Goal: Transaction & Acquisition: Purchase product/service

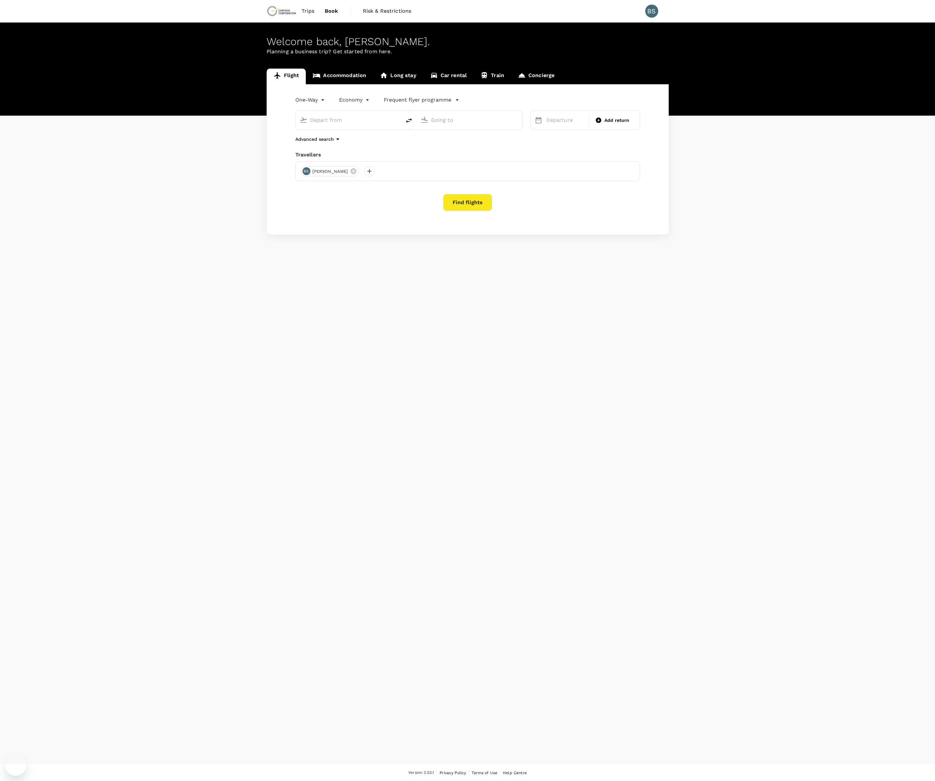
type input "[GEOGRAPHIC_DATA], [GEOGRAPHIC_DATA] (any)"
click at [495, 119] on input "[GEOGRAPHIC_DATA], [GEOGRAPHIC_DATA] (any)" at bounding box center [469, 120] width 77 height 10
click at [468, 143] on p "[GEOGRAPHIC_DATA]" at bounding box center [479, 145] width 115 height 7
type input "[GEOGRAPHIC_DATA] ([GEOGRAPHIC_DATA])"
click at [545, 218] on div "26" at bounding box center [544, 214] width 12 height 12
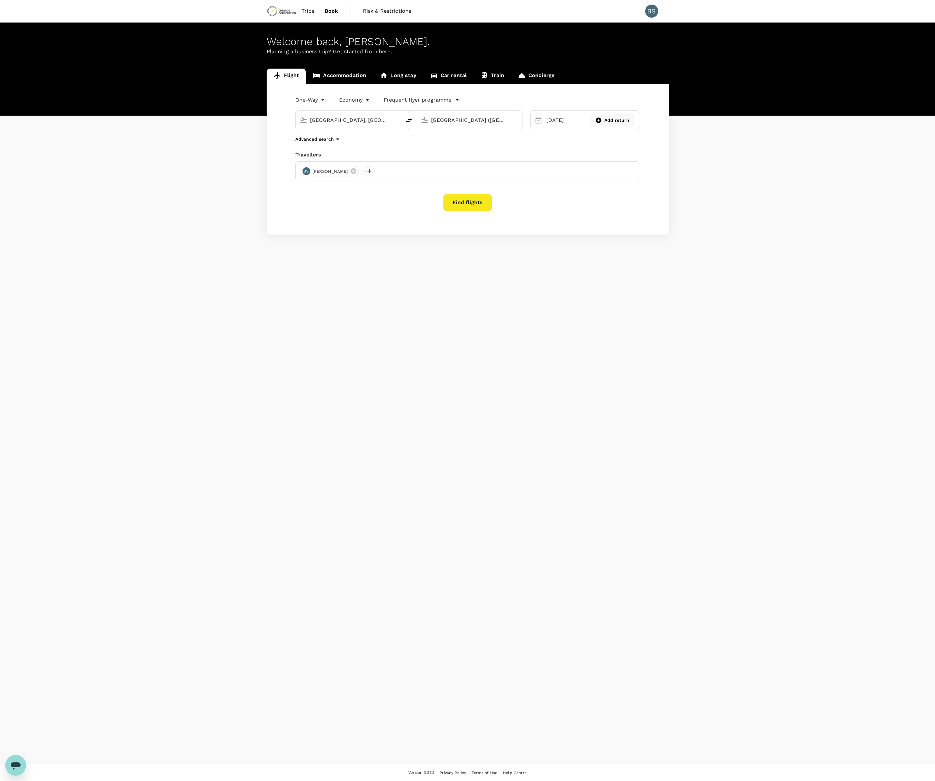
click at [609, 122] on span "Add return" at bounding box center [617, 120] width 25 height 7
type input "roundtrip"
click at [710, 163] on div "1" at bounding box center [709, 164] width 12 height 12
click at [486, 208] on button "Find flights" at bounding box center [467, 202] width 49 height 17
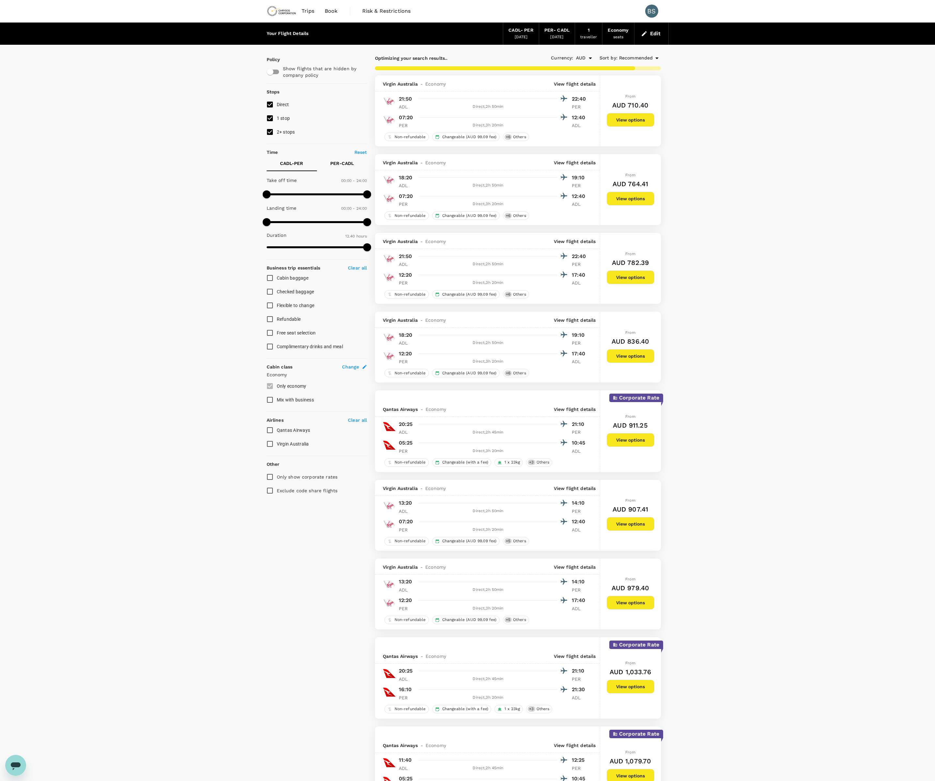
type input "885"
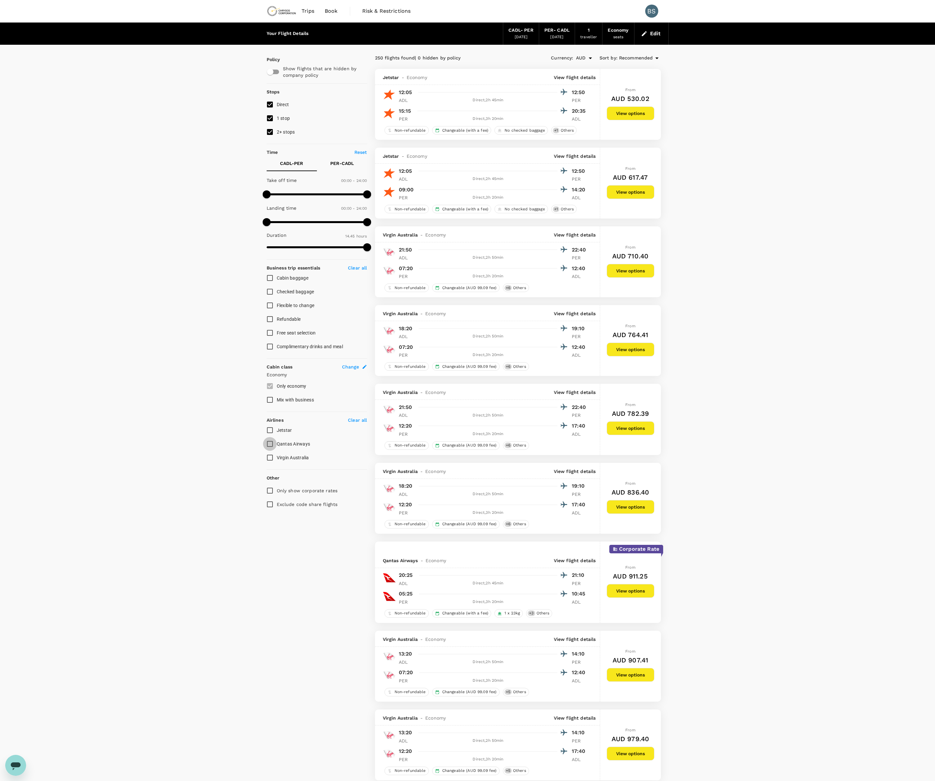
click at [270, 446] on input "Qantas Airways" at bounding box center [270, 444] width 14 height 14
checkbox input "true"
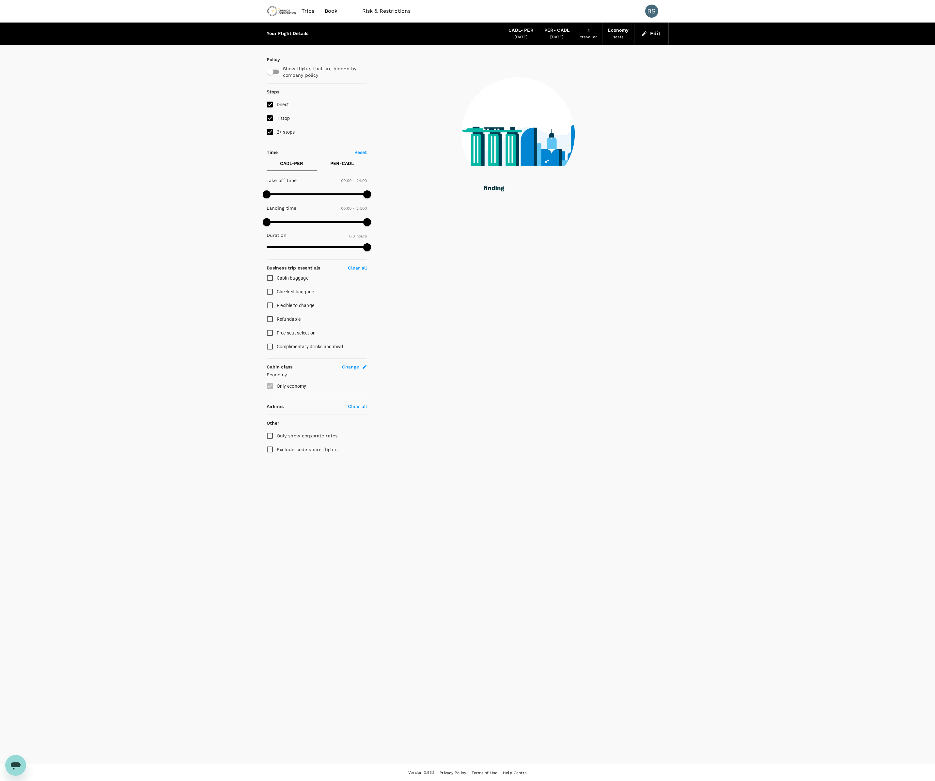
click at [270, 459] on div "Your Flight Details CADL - PER [DATE] PER - CADL [DATE] 1 traveller Economy sea…" at bounding box center [467, 393] width 935 height 741
click at [279, 408] on strong "Airlines" at bounding box center [275, 406] width 17 height 5
type input "660"
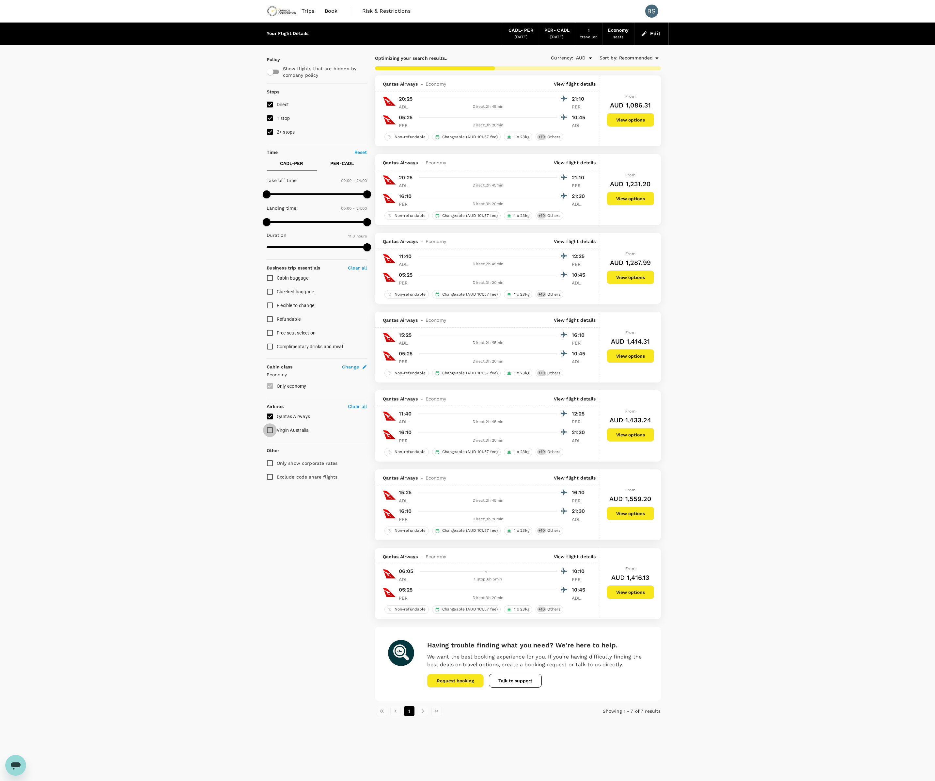
click at [270, 433] on input "Virgin Australia" at bounding box center [270, 430] width 14 height 14
checkbox input "true"
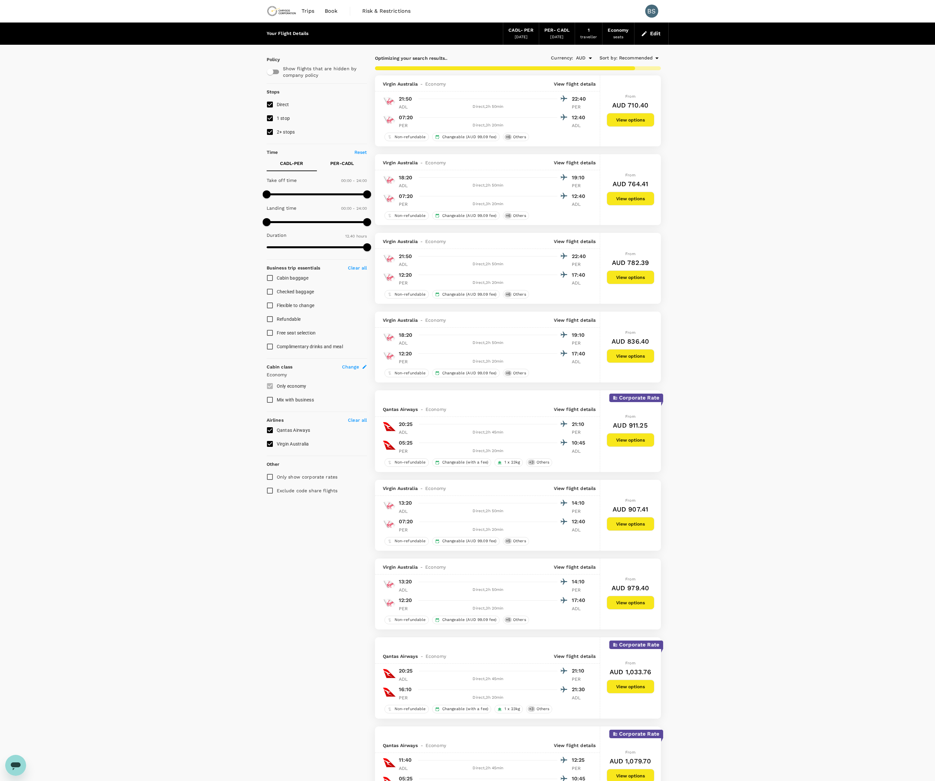
type input "885"
checkbox input "false"
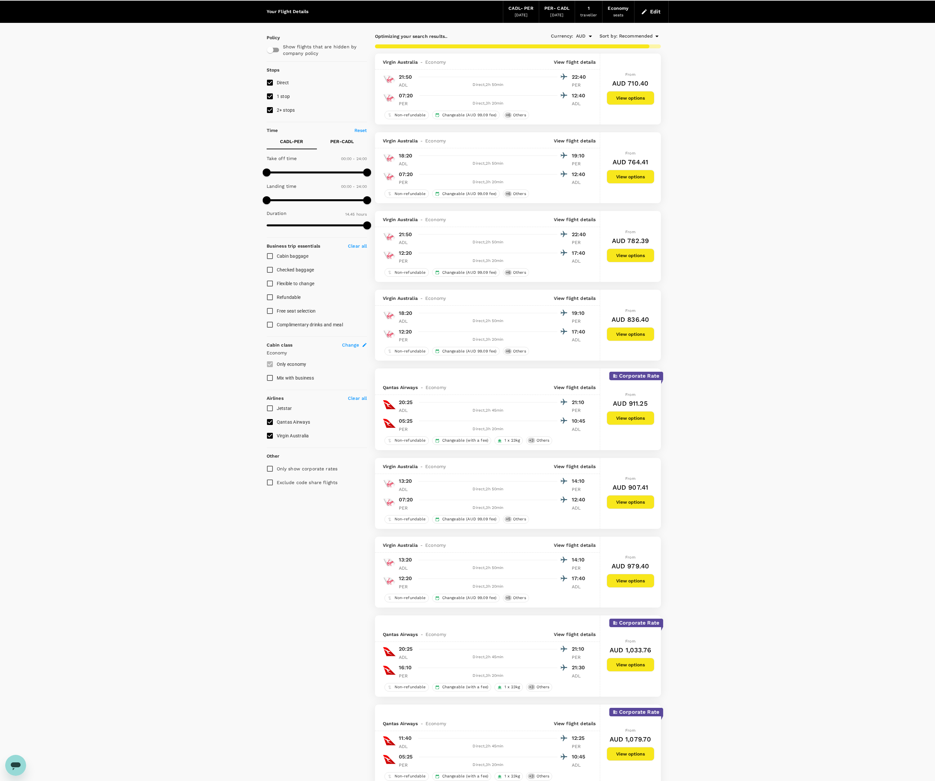
scroll to position [33, 0]
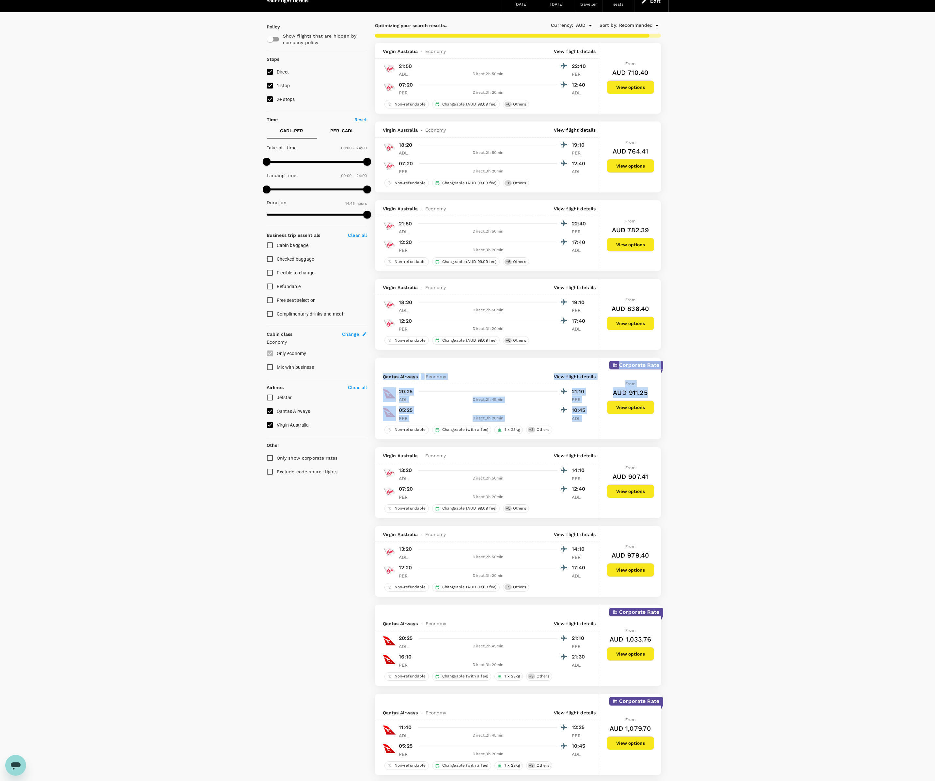
drag, startPoint x: 618, startPoint y: 363, endPoint x: 667, endPoint y: 367, distance: 49.5
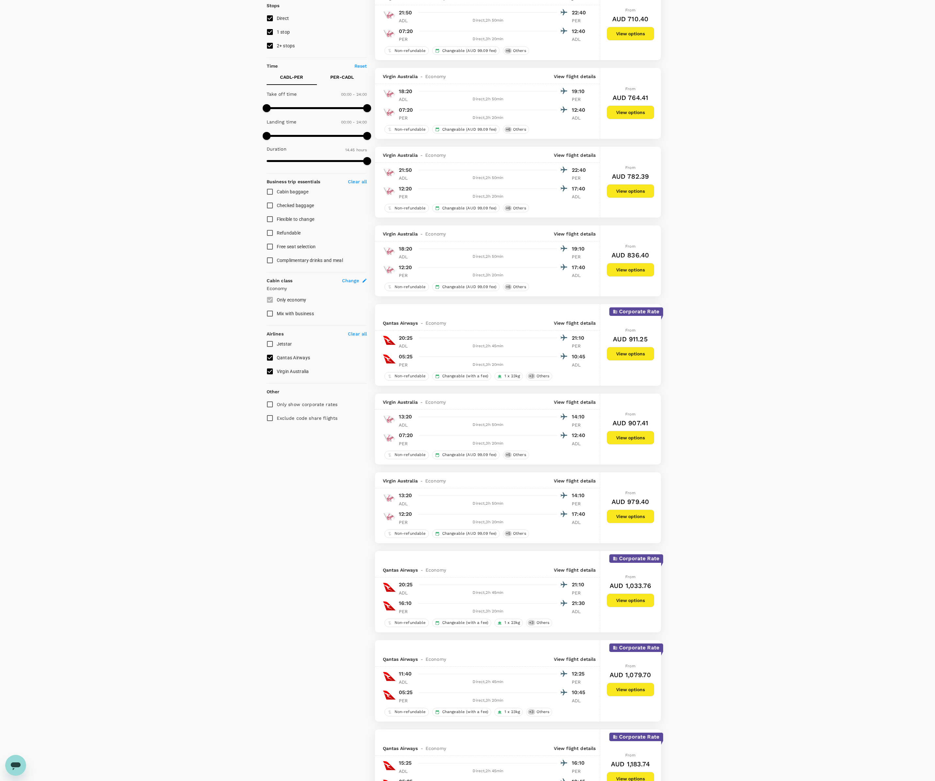
scroll to position [0, 0]
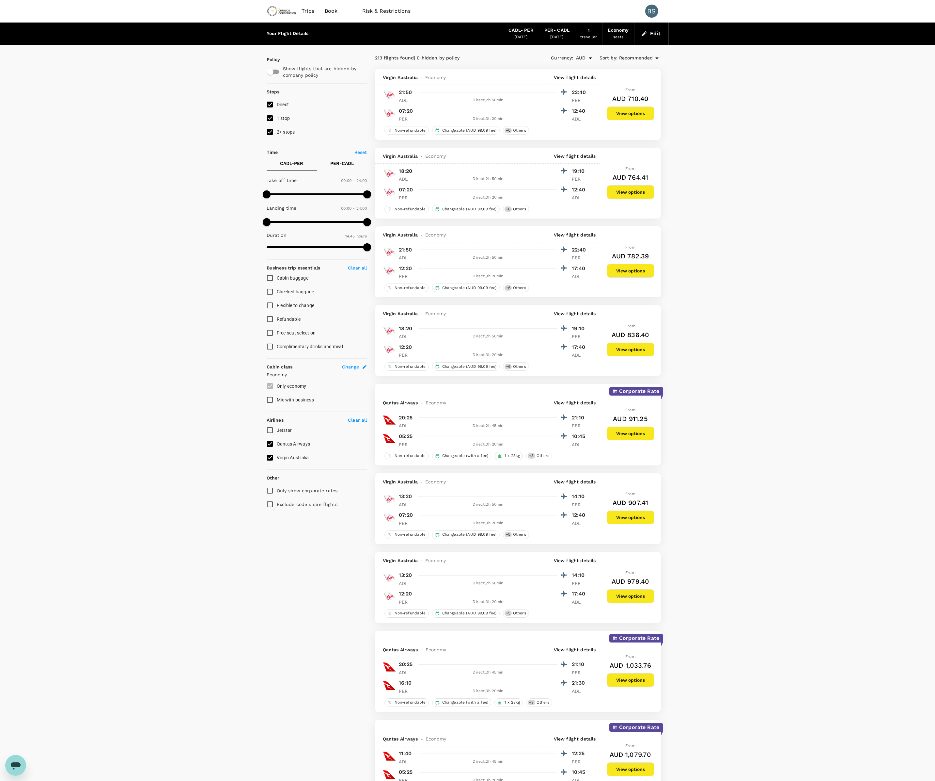
click at [274, 400] on input "Mix with business" at bounding box center [270, 400] width 14 height 14
checkbox input "true"
click at [629, 352] on button "View options" at bounding box center [631, 349] width 48 height 14
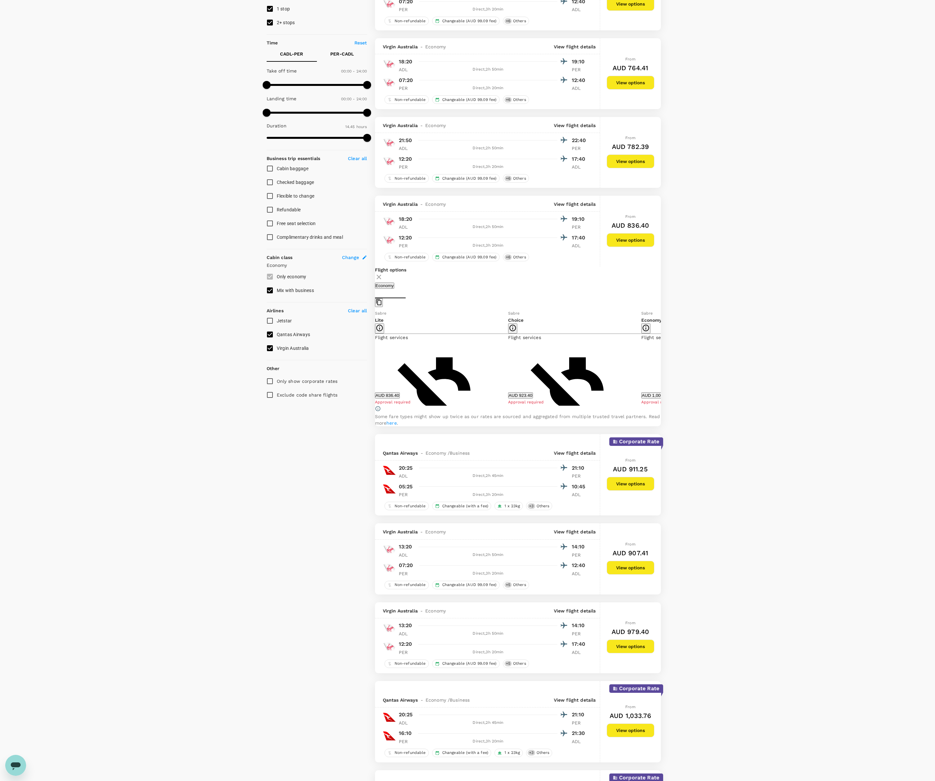
scroll to position [109, 0]
click at [641, 165] on button "View options" at bounding box center [631, 162] width 48 height 14
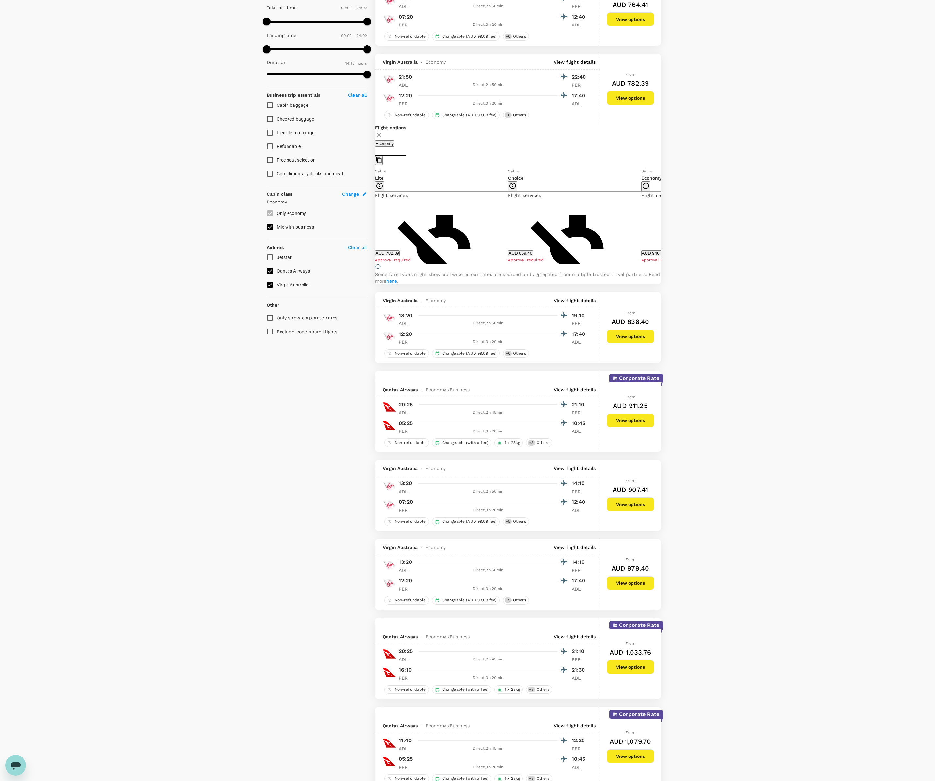
scroll to position [161, 0]
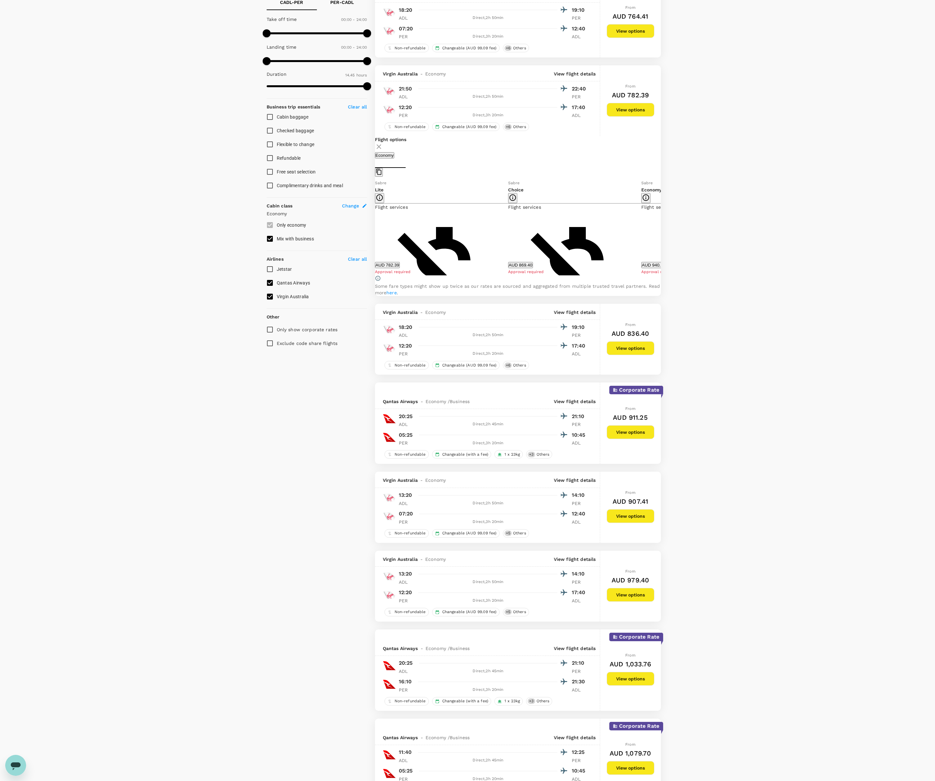
click at [663, 230] on icon at bounding box center [666, 227] width 7 height 7
click at [373, 230] on icon at bounding box center [370, 227] width 7 height 7
click at [650, 439] on button "View options" at bounding box center [631, 432] width 48 height 14
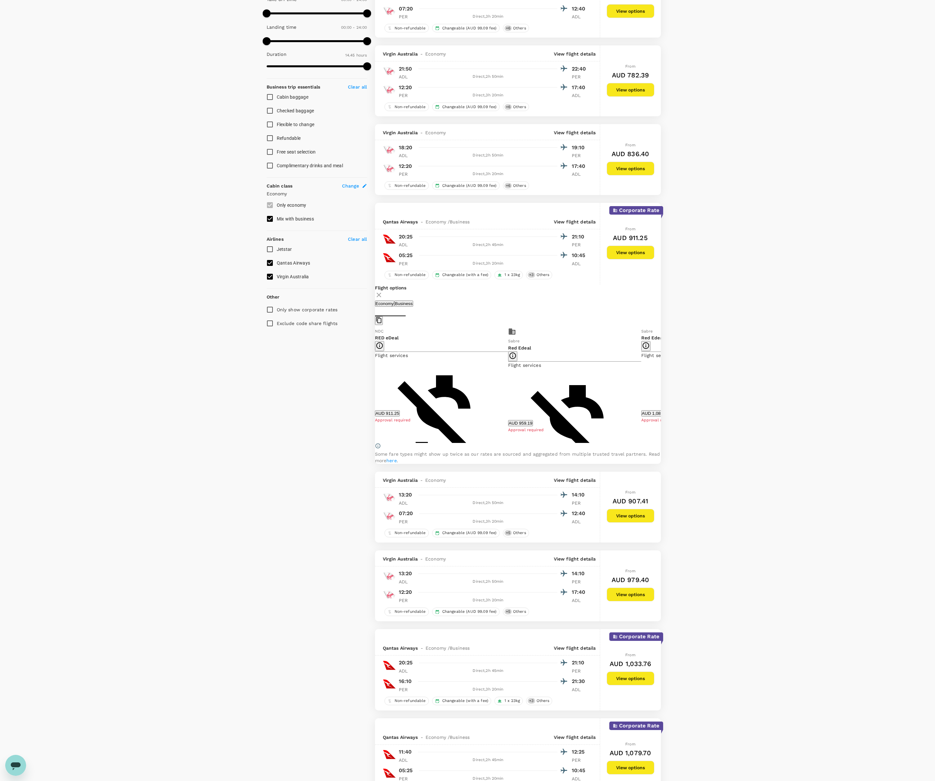
scroll to position [122, 0]
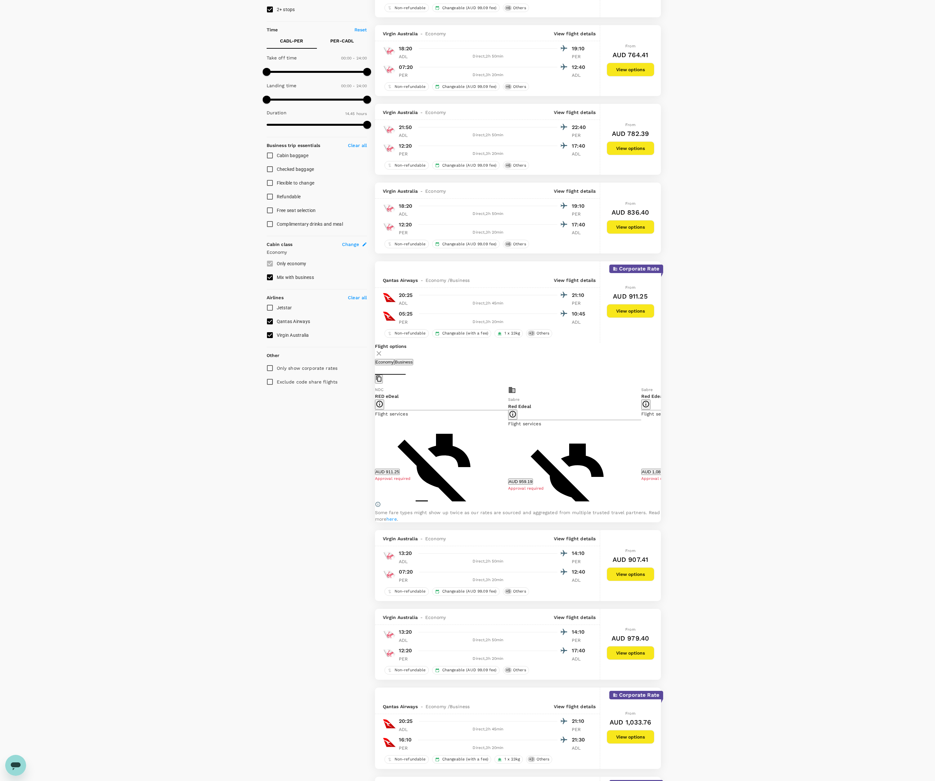
click at [663, 445] on icon at bounding box center [666, 443] width 7 height 7
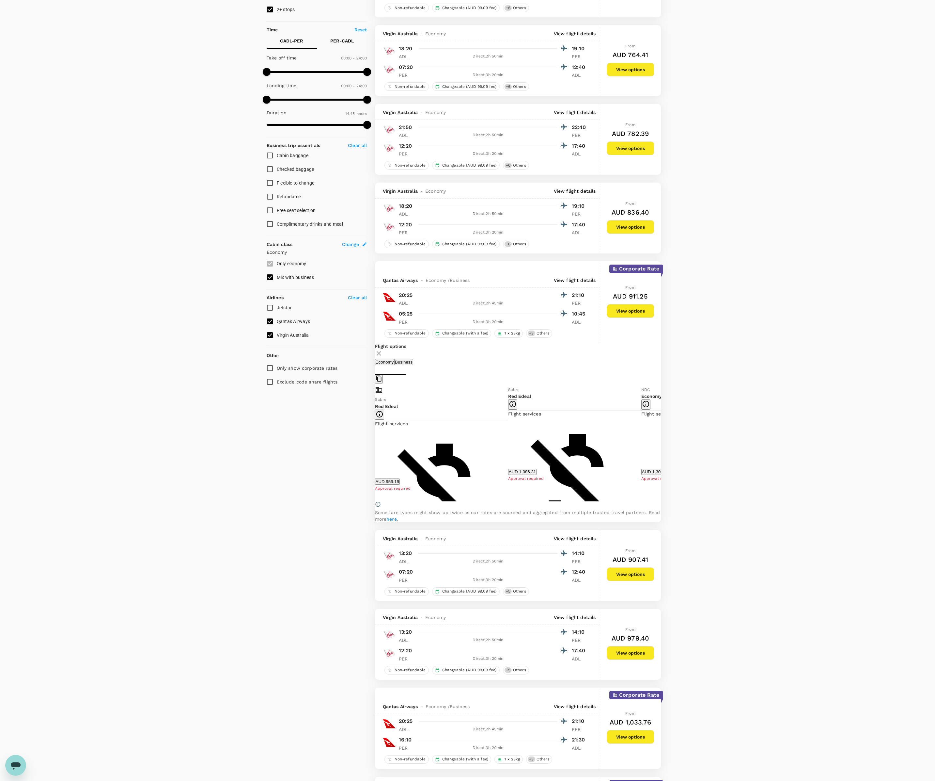
click at [663, 445] on icon at bounding box center [666, 443] width 7 height 7
drag, startPoint x: 630, startPoint y: 294, endPoint x: 648, endPoint y: 292, distance: 18.5
click at [648, 292] on div "From AUD 911.25 View options" at bounding box center [631, 301] width 48 height 81
click at [373, 441] on icon at bounding box center [370, 443] width 7 height 7
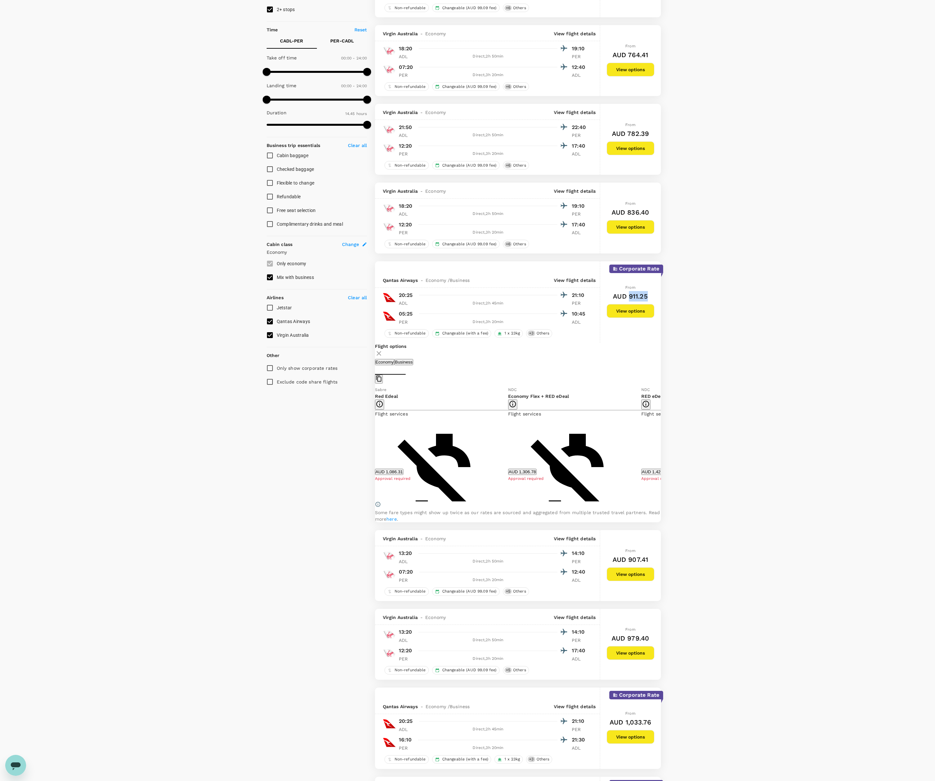
click at [373, 441] on icon at bounding box center [370, 443] width 7 height 7
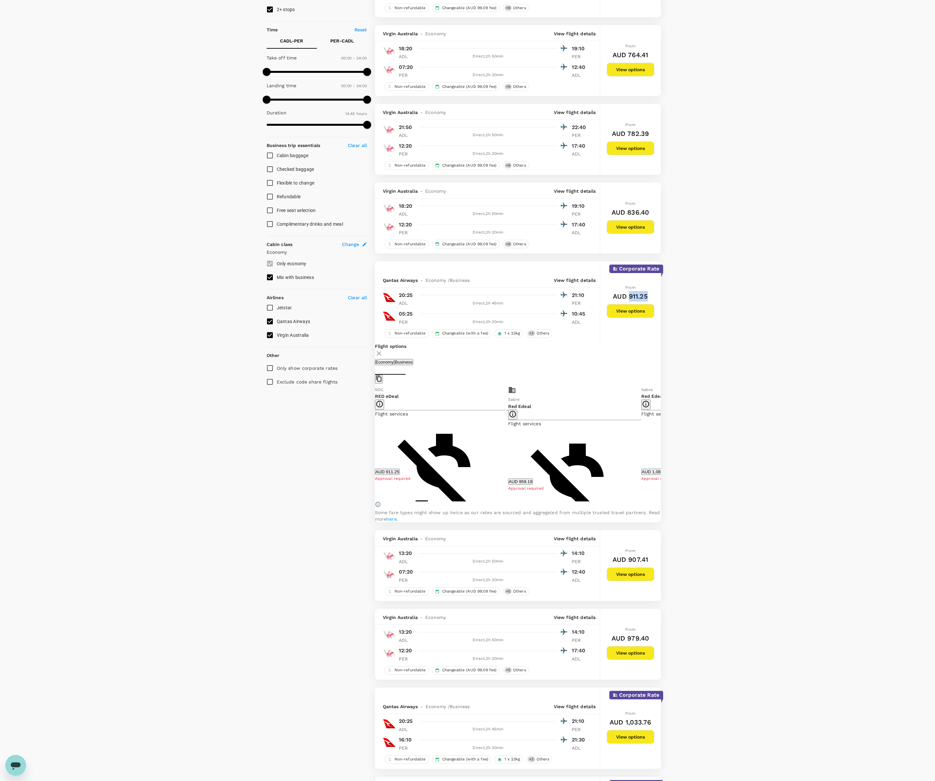
click at [373, 441] on icon at bounding box center [370, 443] width 7 height 7
click at [663, 443] on icon at bounding box center [666, 443] width 7 height 7
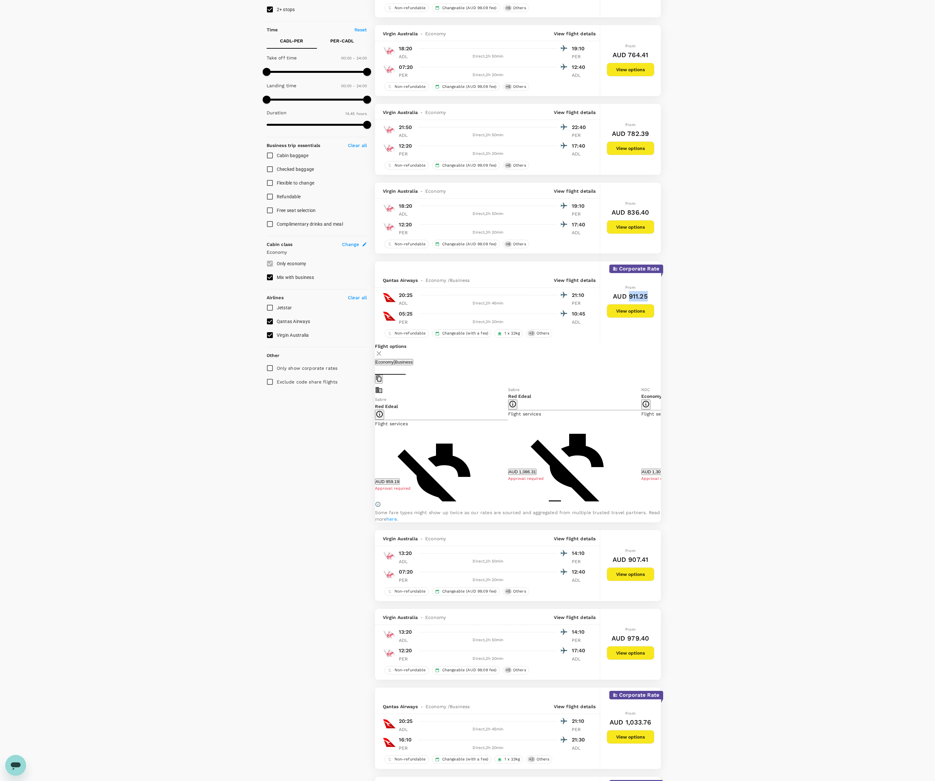
click at [663, 443] on icon at bounding box center [666, 443] width 7 height 7
click at [373, 445] on icon at bounding box center [370, 443] width 7 height 7
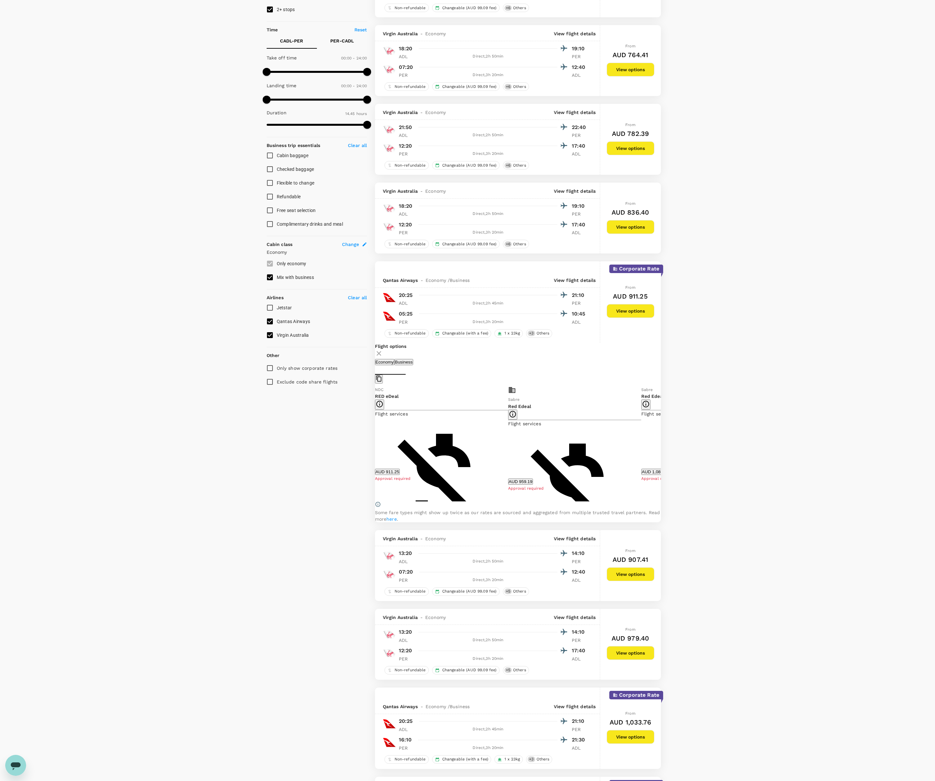
click at [658, 443] on div "Flight options Economy Business NDC RED eDeal Flight services Non-refundable Ca…" at bounding box center [518, 432] width 286 height 179
click at [663, 442] on icon at bounding box center [666, 443] width 7 height 7
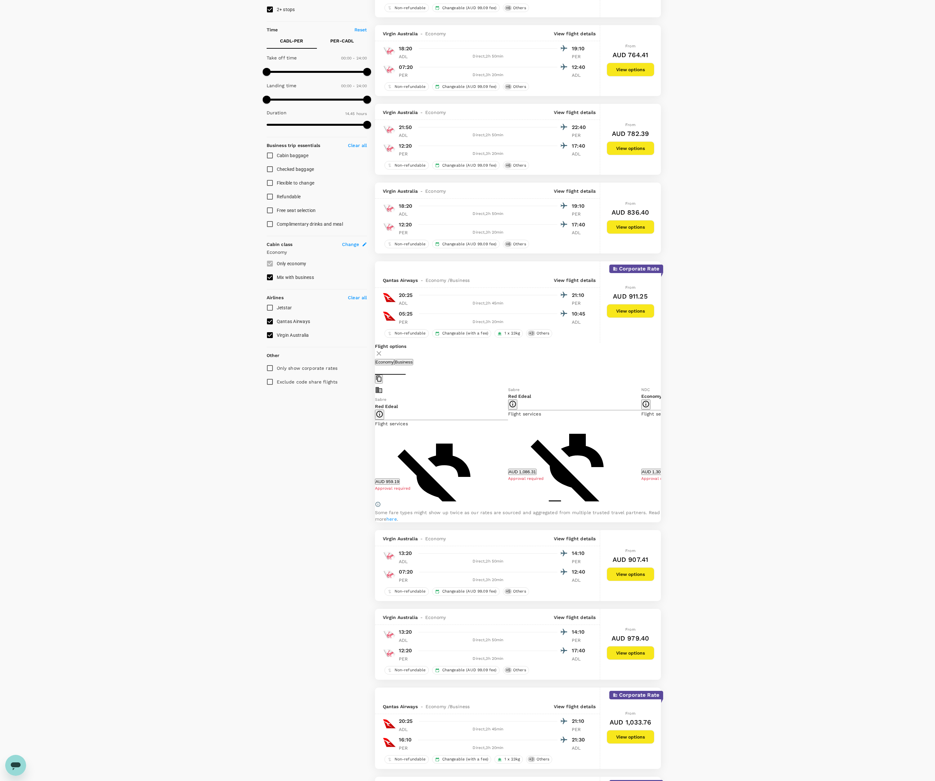
click at [373, 444] on icon at bounding box center [370, 443] width 7 height 7
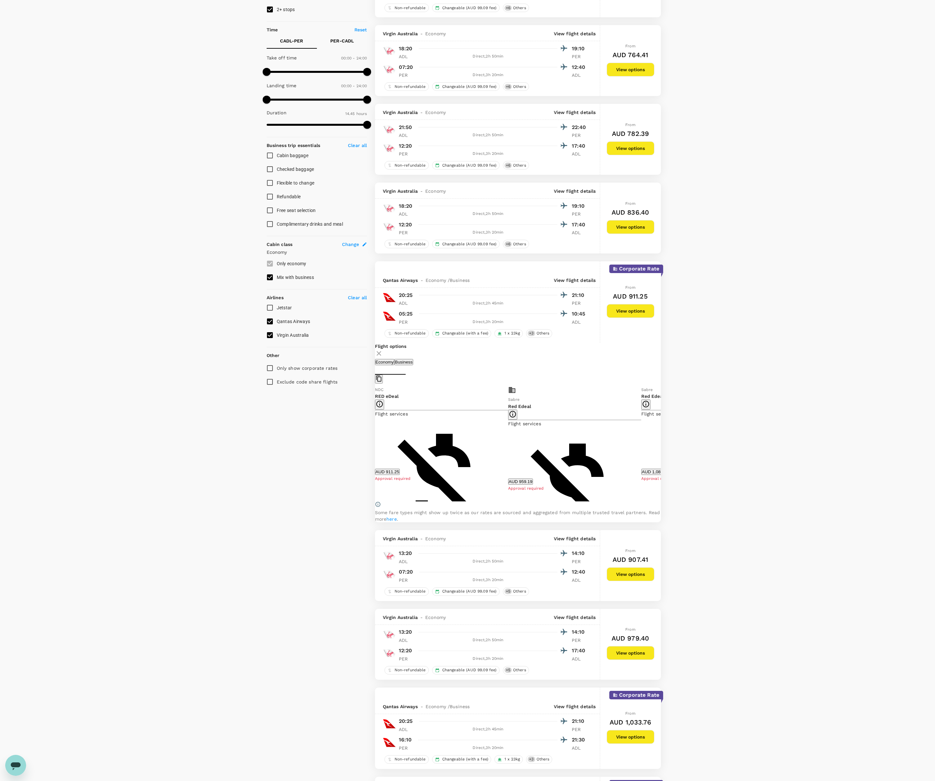
click at [663, 441] on icon at bounding box center [666, 443] width 7 height 7
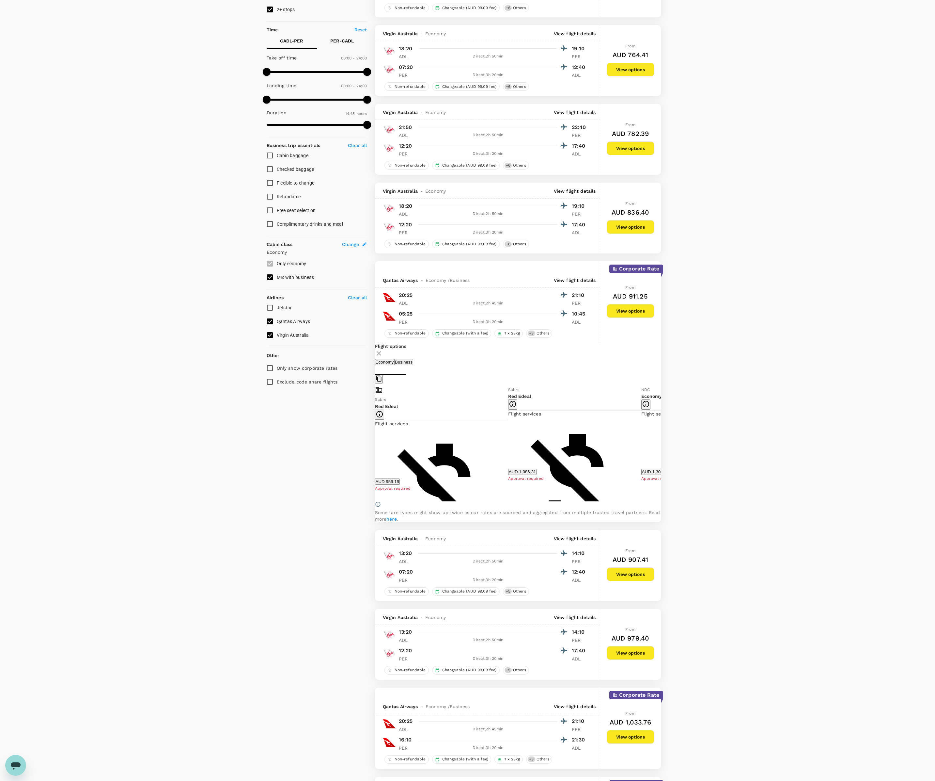
click at [663, 441] on icon at bounding box center [666, 443] width 7 height 7
click at [373, 445] on icon at bounding box center [370, 443] width 7 height 7
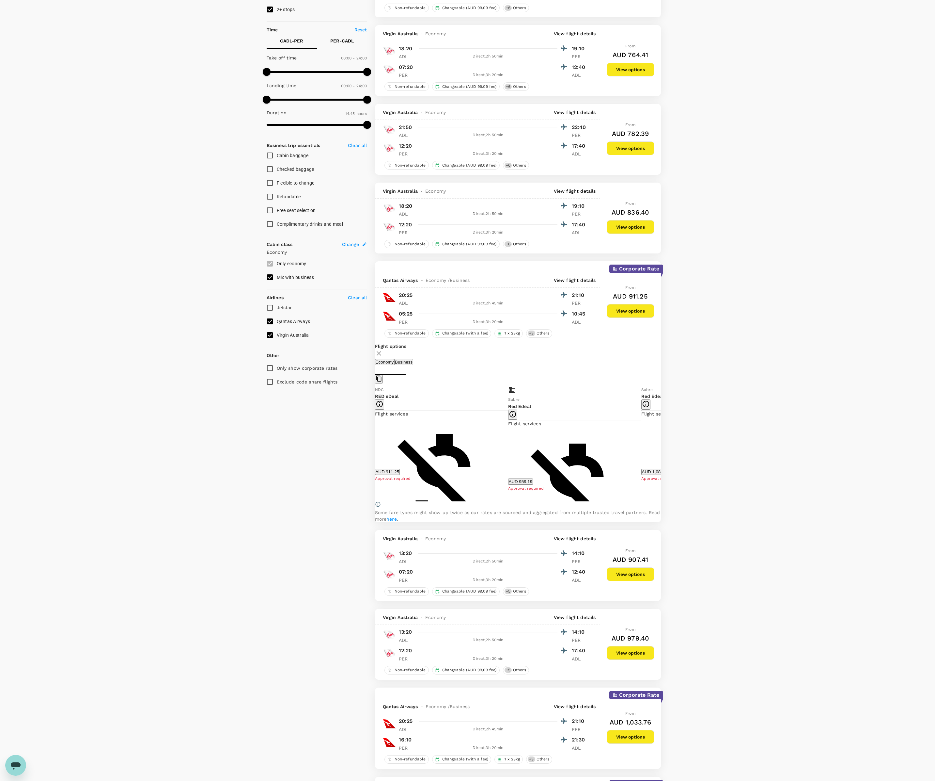
click at [663, 445] on icon at bounding box center [666, 443] width 7 height 7
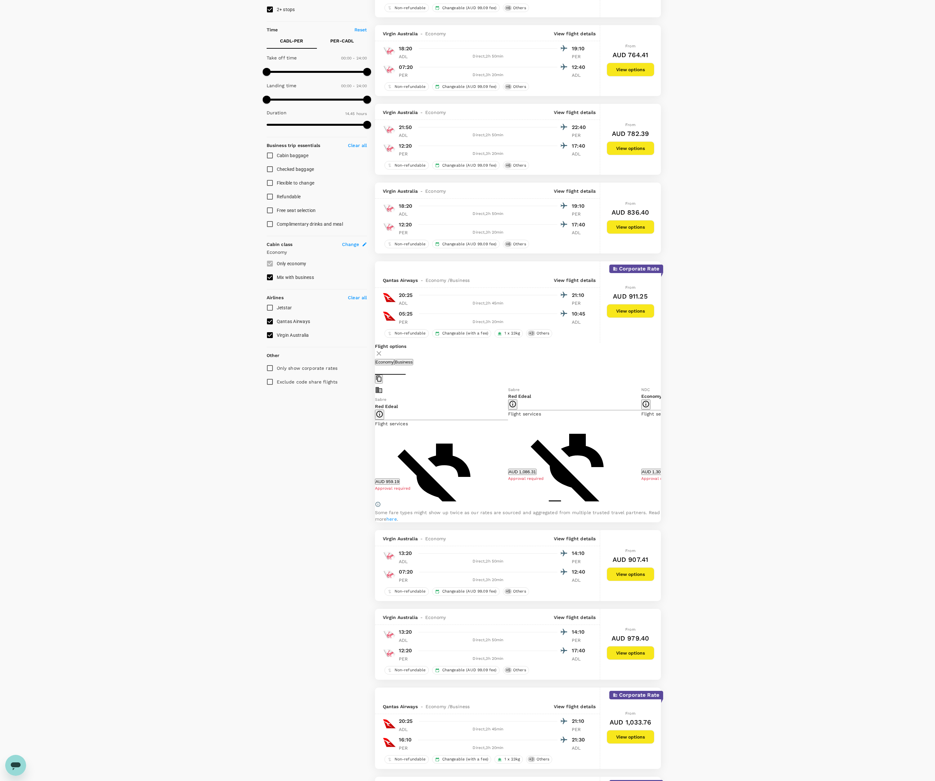
click at [663, 445] on icon at bounding box center [666, 443] width 7 height 7
click at [373, 445] on icon at bounding box center [370, 443] width 7 height 7
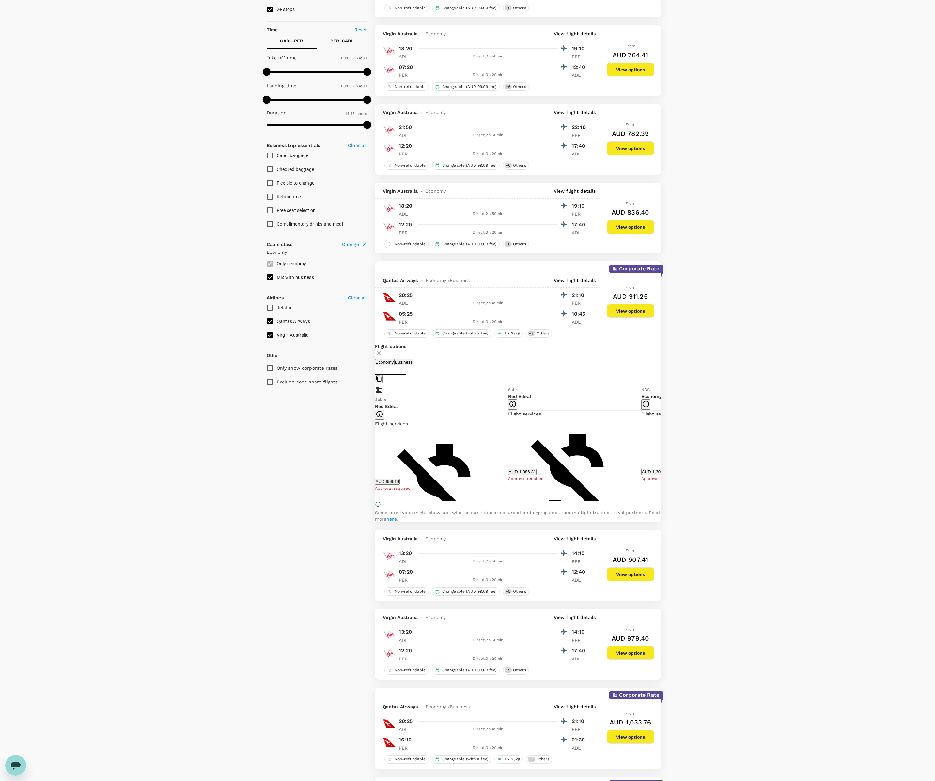
click at [373, 445] on icon at bounding box center [370, 443] width 7 height 7
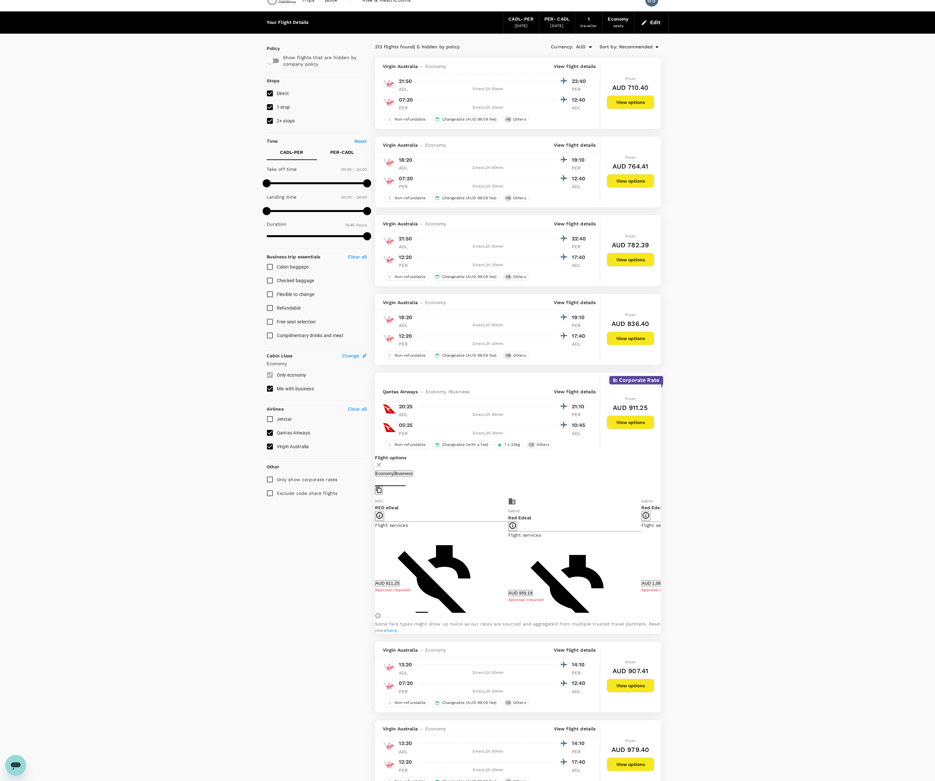
scroll to position [0, 0]
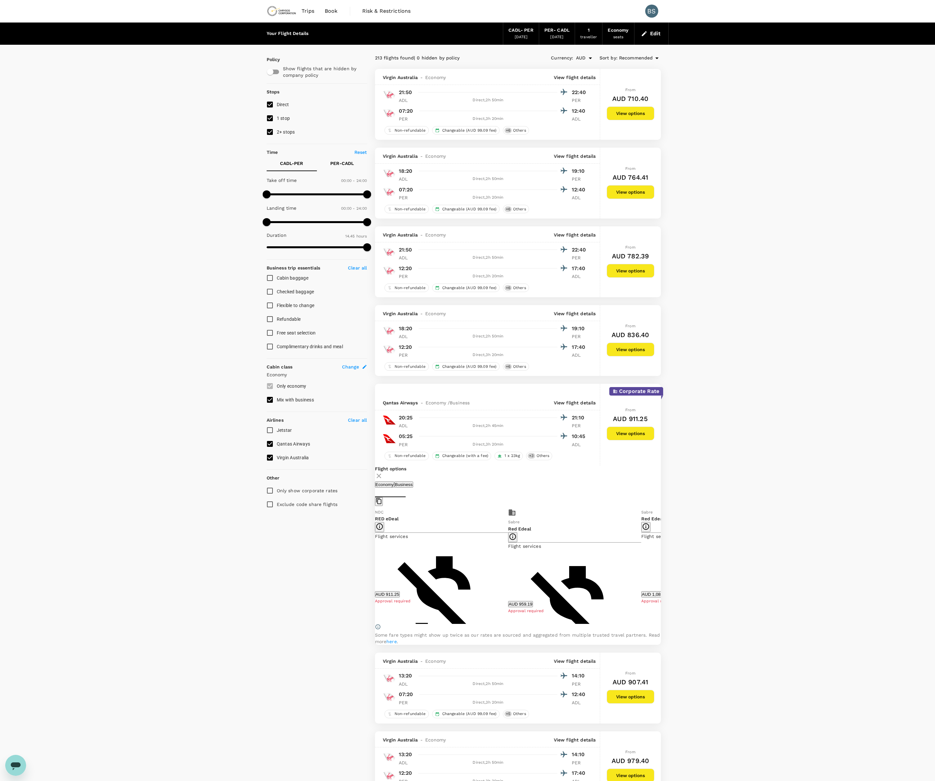
click at [622, 273] on button "View options" at bounding box center [631, 271] width 48 height 14
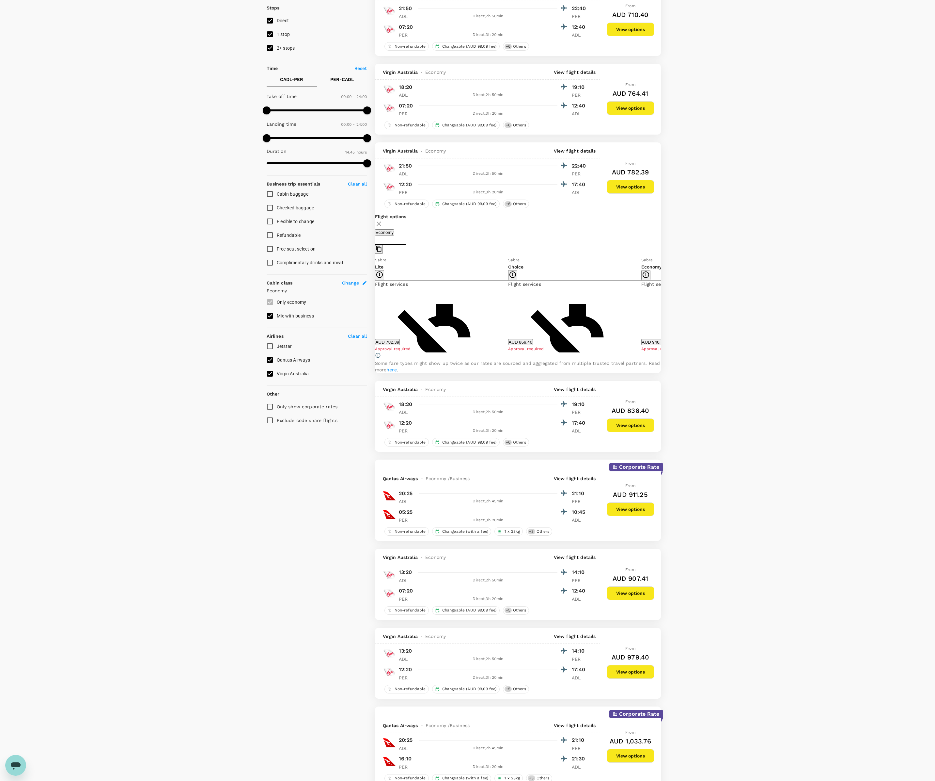
scroll to position [63, 0]
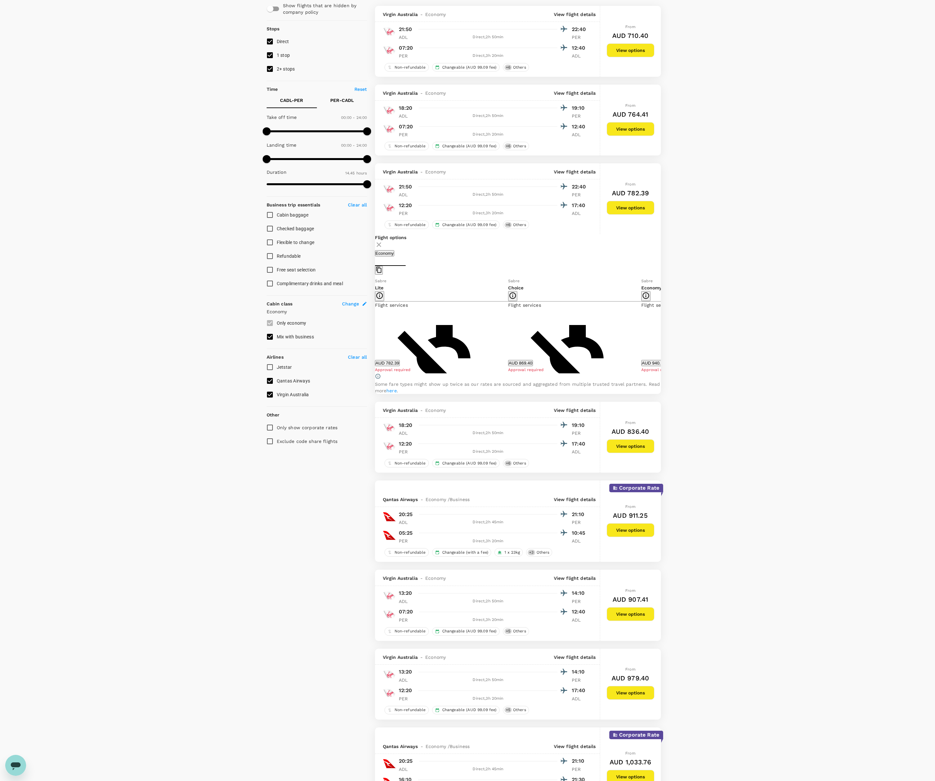
click at [508, 758] on button "Show more" at bounding box center [519, 761] width 23 height 6
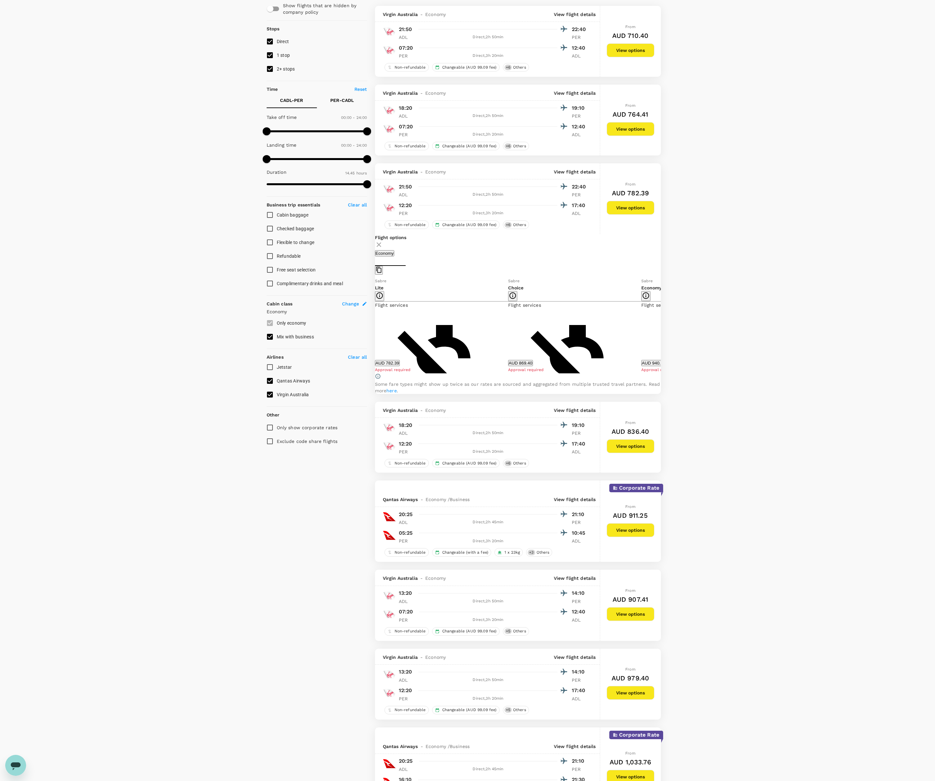
scroll to position [0, 0]
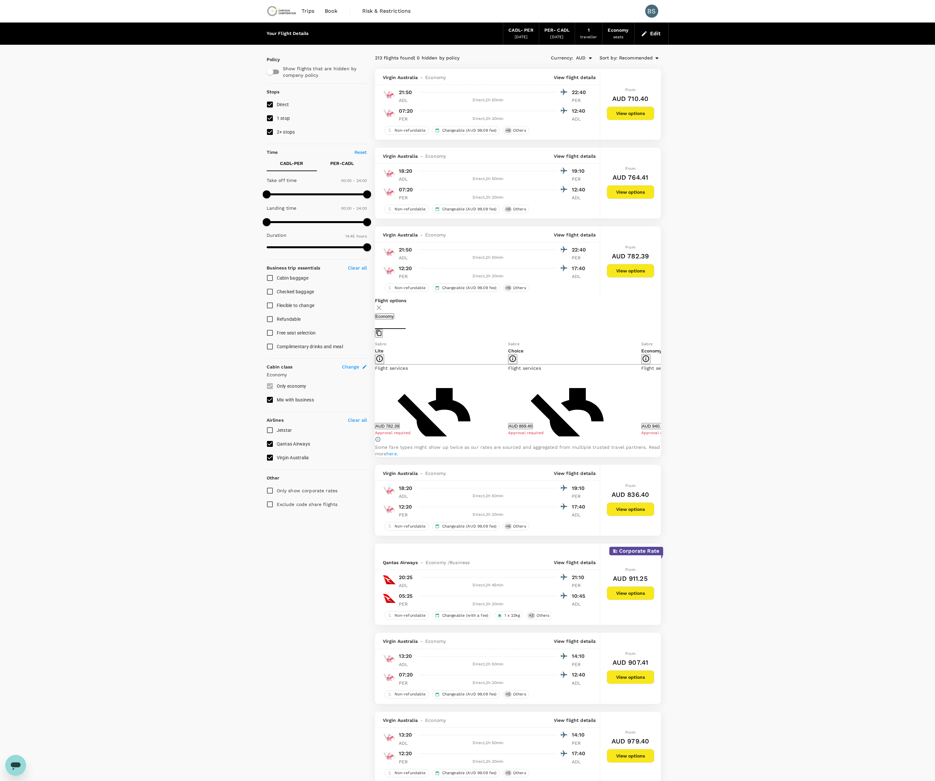
click at [651, 36] on button "Edit" at bounding box center [652, 33] width 24 height 10
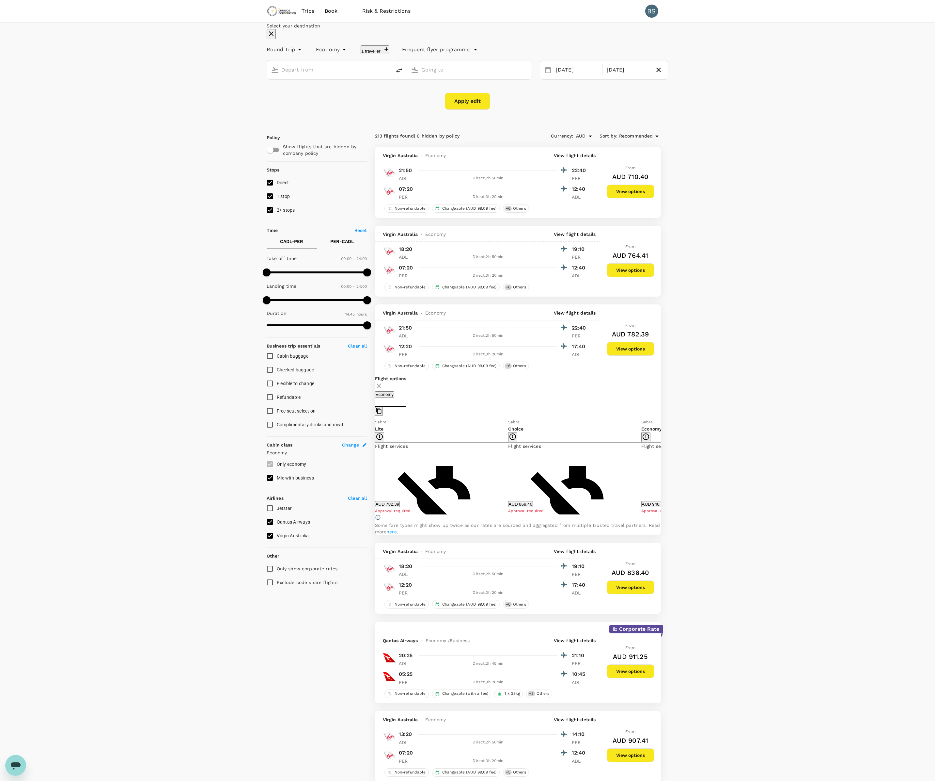
type input "[GEOGRAPHIC_DATA], [GEOGRAPHIC_DATA] (any)"
type input "[GEOGRAPHIC_DATA] ([GEOGRAPHIC_DATA])"
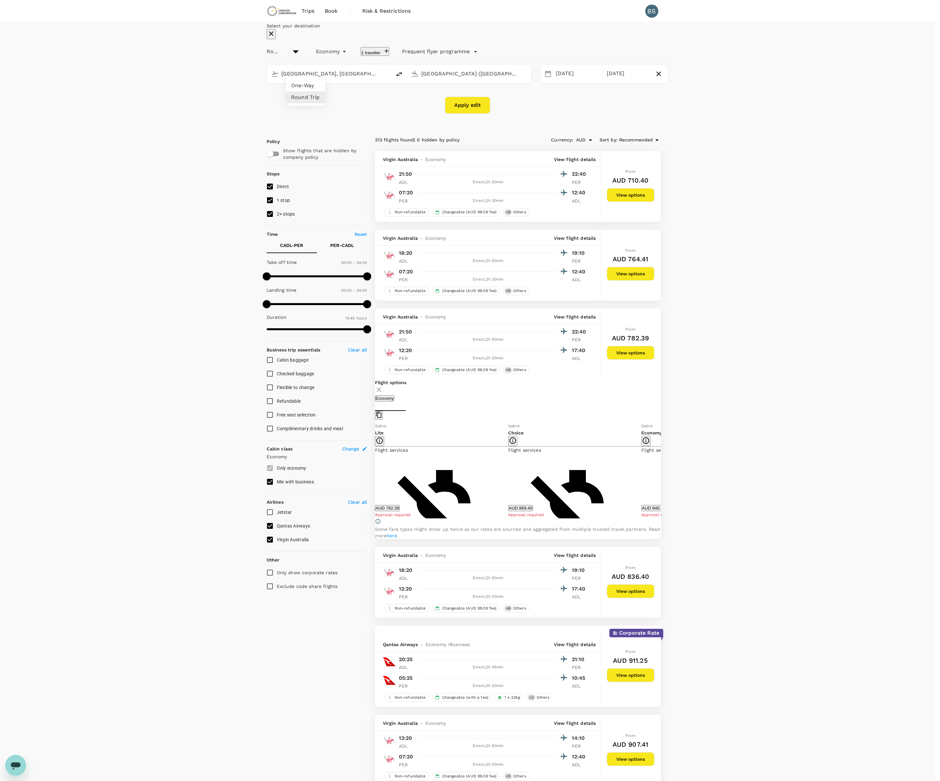
click at [311, 85] on li "One-Way" at bounding box center [305, 86] width 39 height 12
type input "oneway"
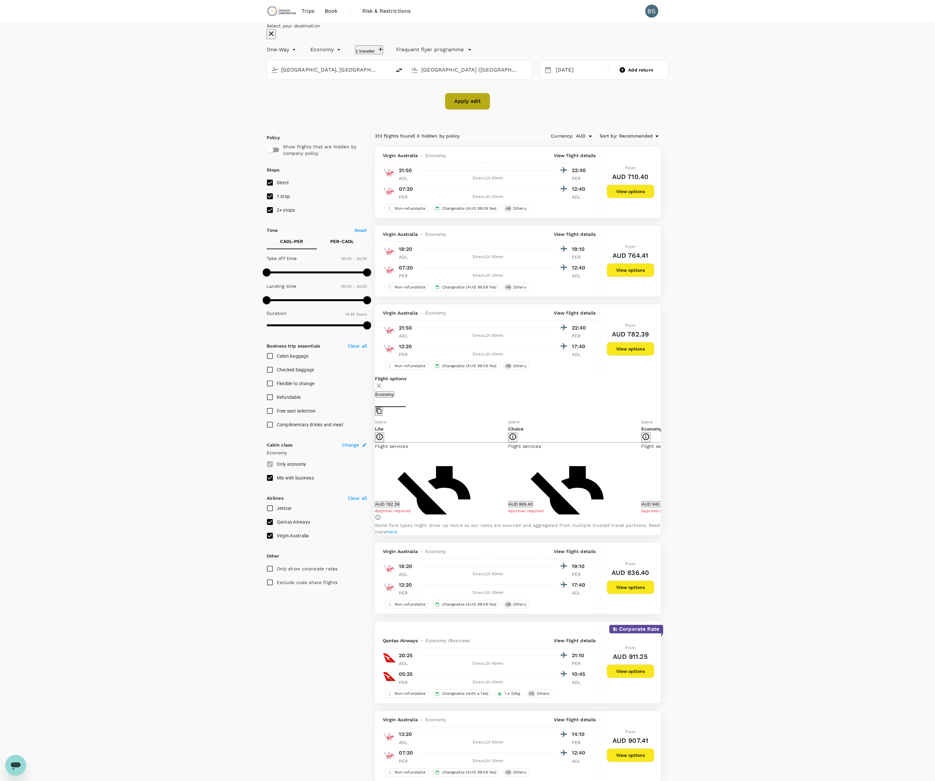
click at [466, 110] on button "Apply edit" at bounding box center [467, 101] width 45 height 17
checkbox input "false"
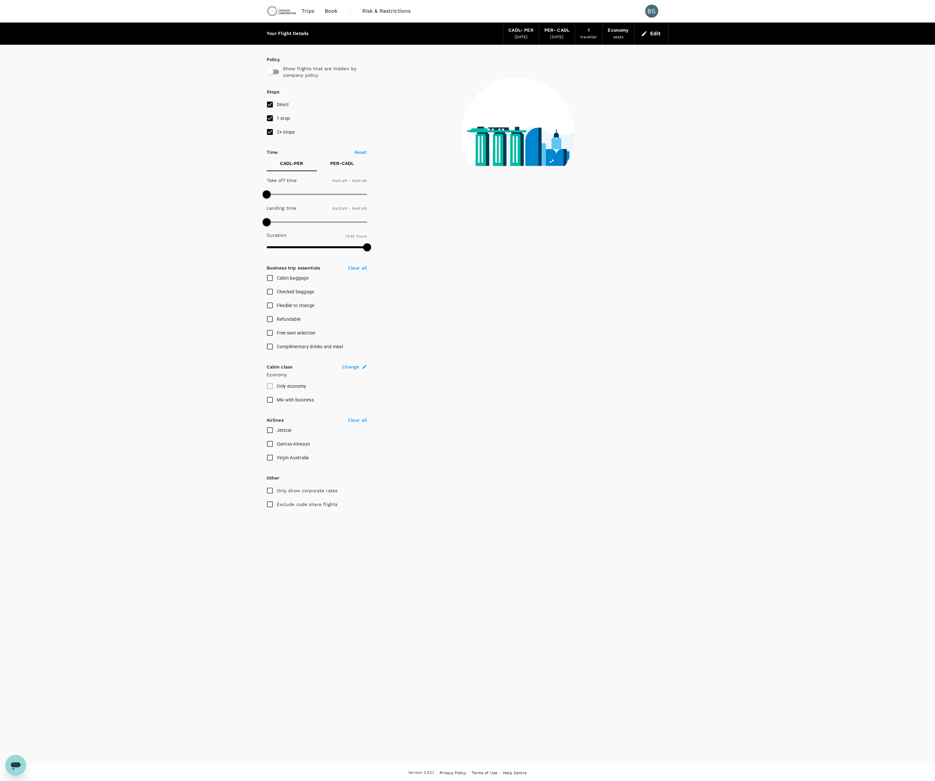
checkbox input "false"
type input "1440"
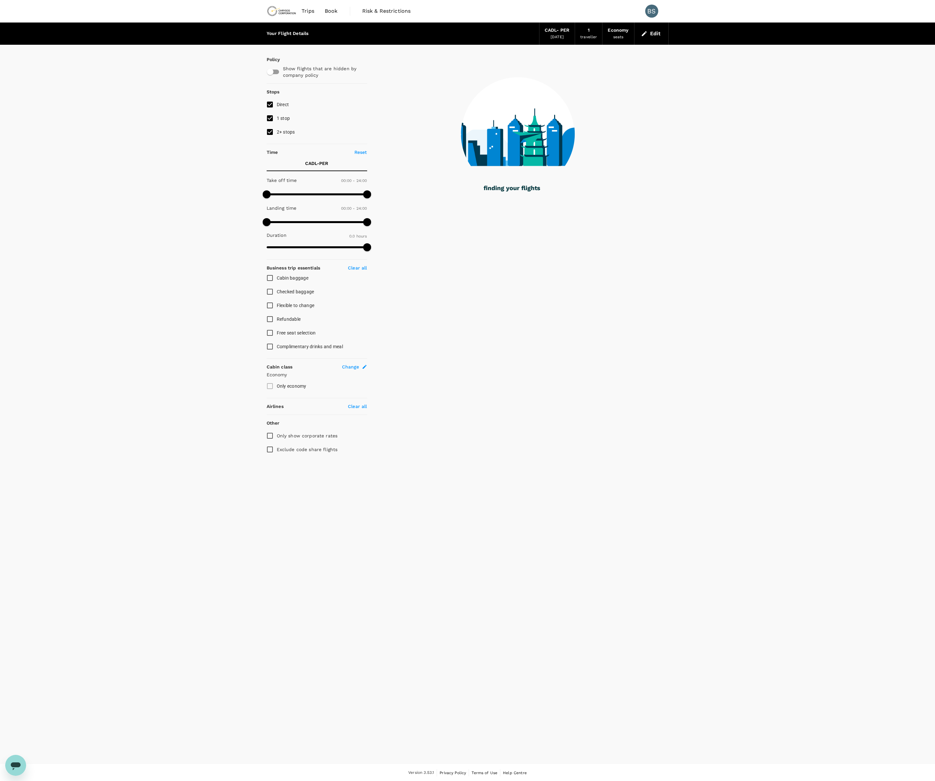
type input "925"
checkbox input "true"
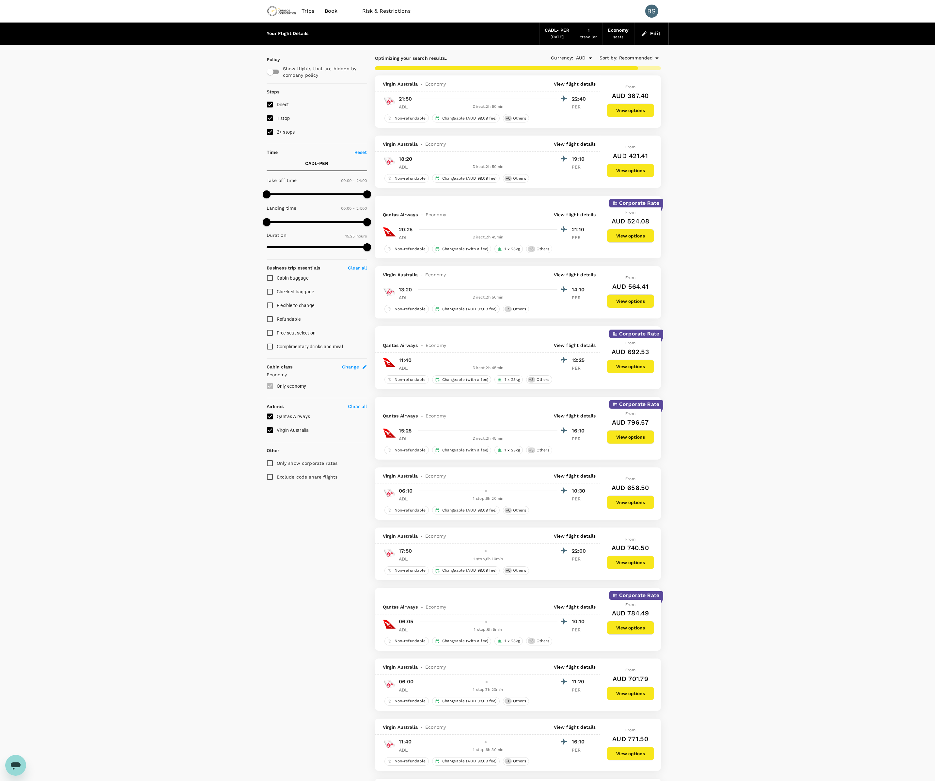
checkbox input "false"
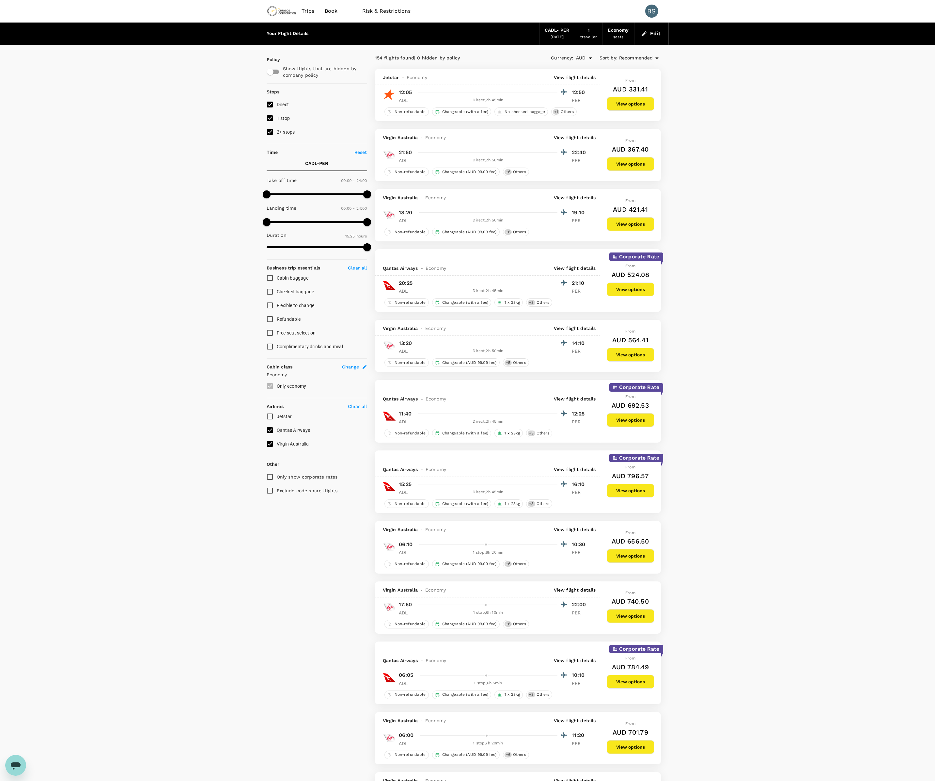
click at [624, 294] on button "View options" at bounding box center [631, 289] width 48 height 14
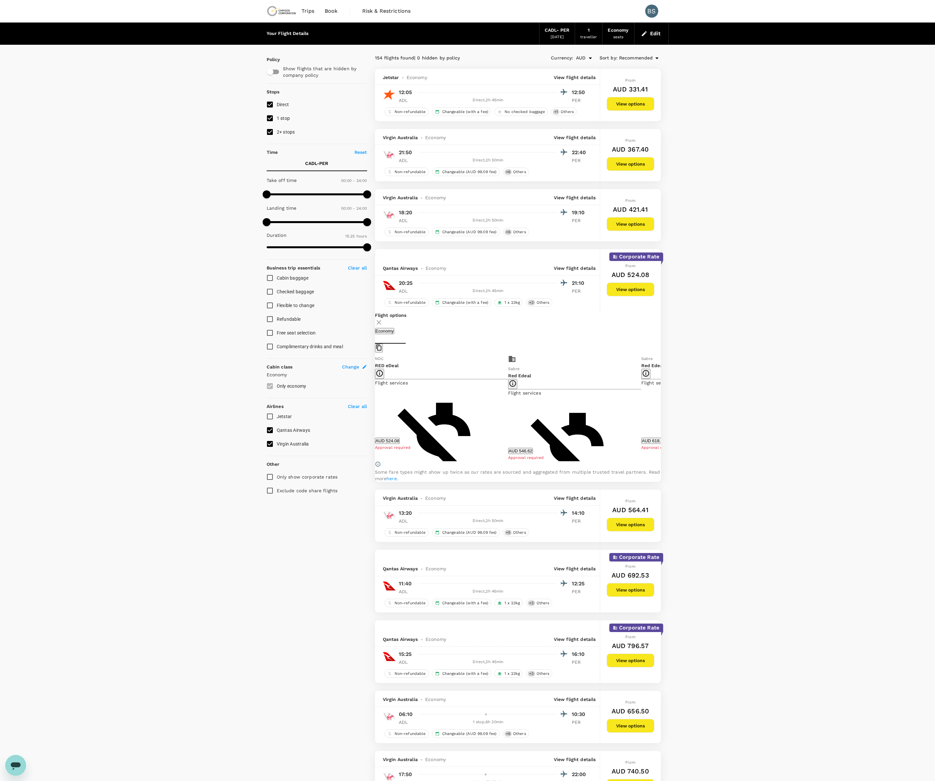
click at [533, 451] on button "AUD 546.62" at bounding box center [520, 451] width 25 height 6
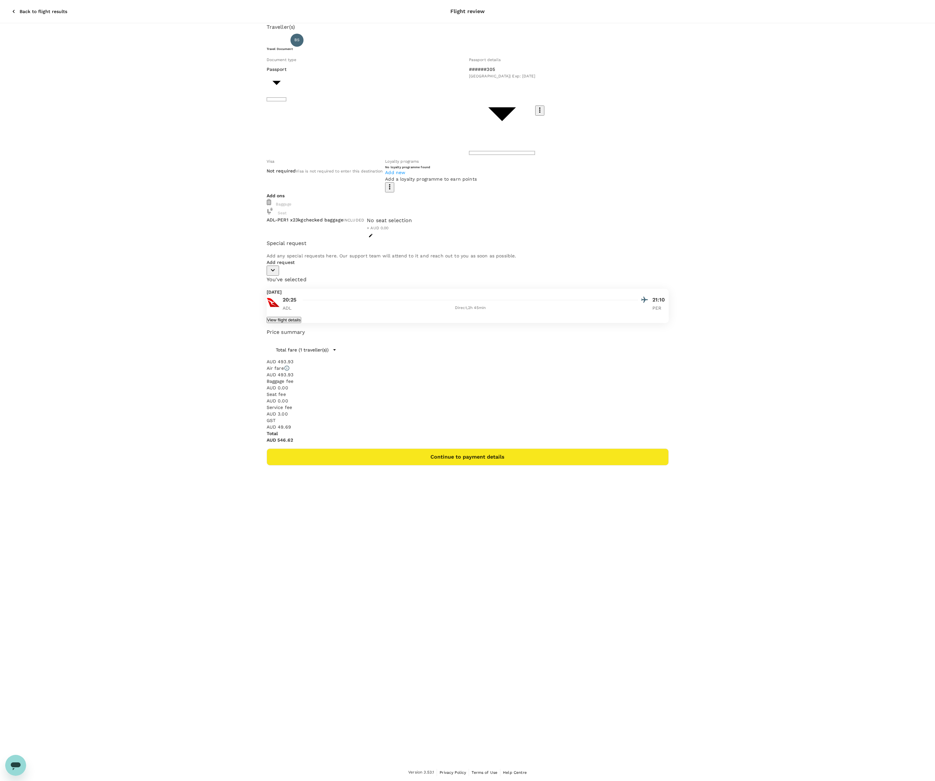
click at [412, 216] on div "No seat selection + AUD 0.00" at bounding box center [389, 223] width 45 height 15
click at [412, 216] on div "No seat selection" at bounding box center [389, 220] width 45 height 8
click at [603, 448] on button "Continue to payment details" at bounding box center [468, 456] width 402 height 17
type input "9c4289b1-14a3-4119-8736-521306e5ca8f"
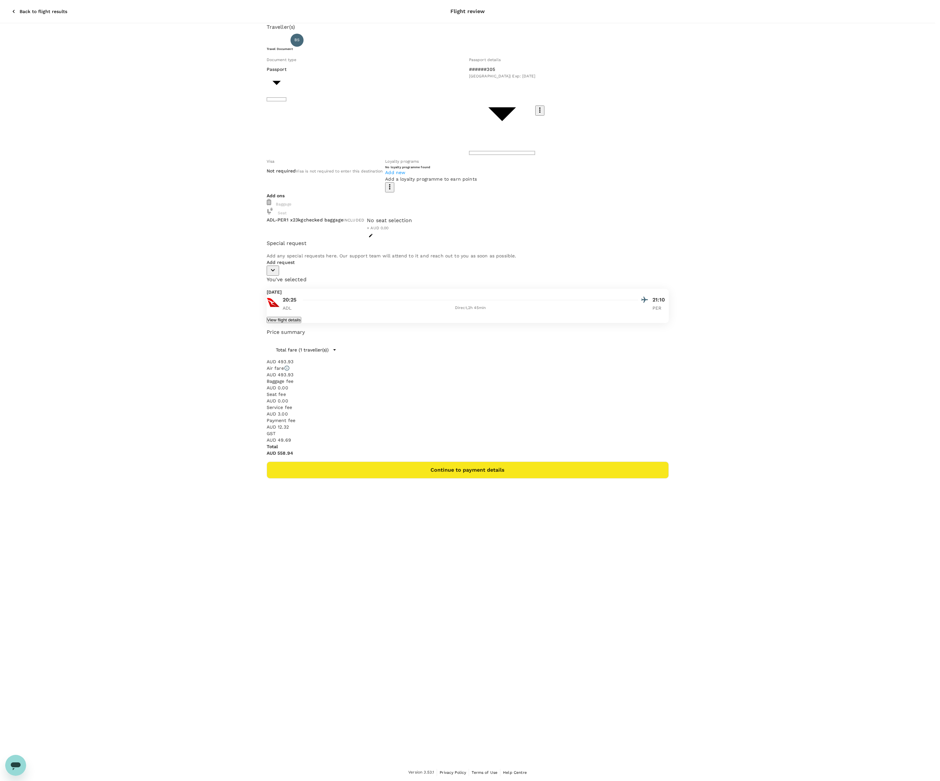
drag, startPoint x: 292, startPoint y: 82, endPoint x: 375, endPoint y: 92, distance: 83.6
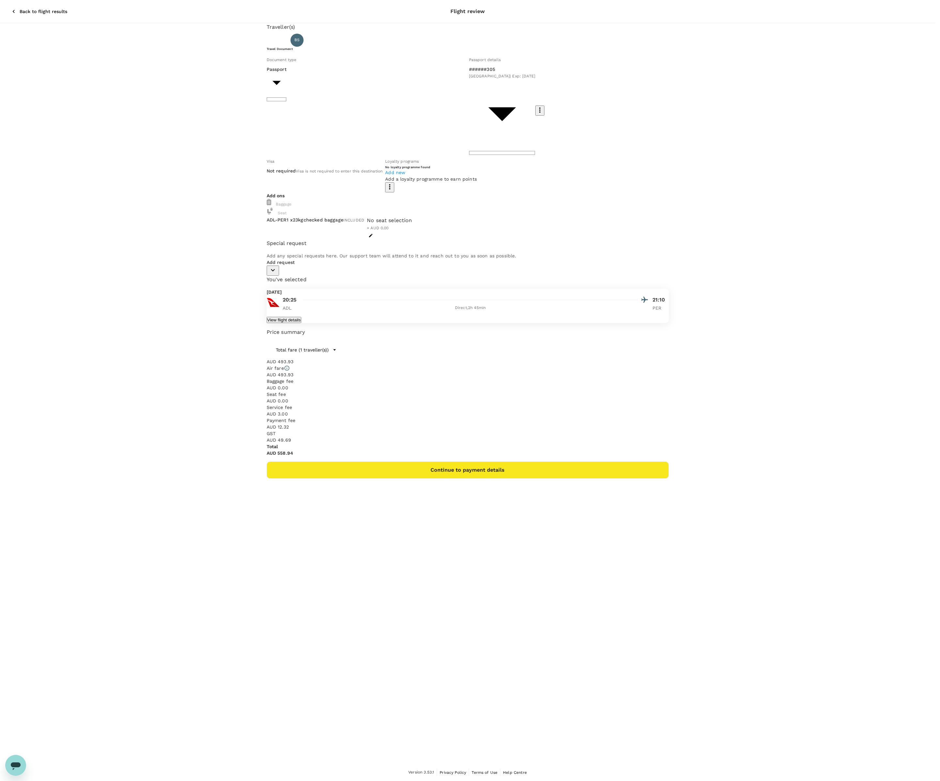
type input "x"
drag, startPoint x: 464, startPoint y: 340, endPoint x: 412, endPoint y: 341, distance: 51.3
type input "max 05"
